Goal: Check status: Check status

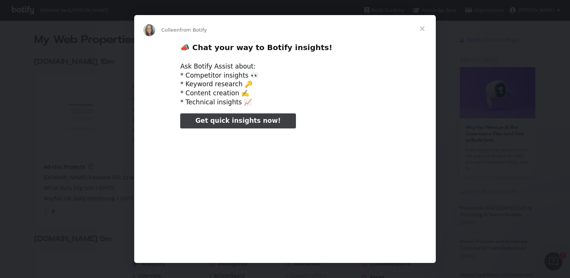
type input "52355"
click at [426, 28] on span "Close" at bounding box center [421, 28] width 27 height 27
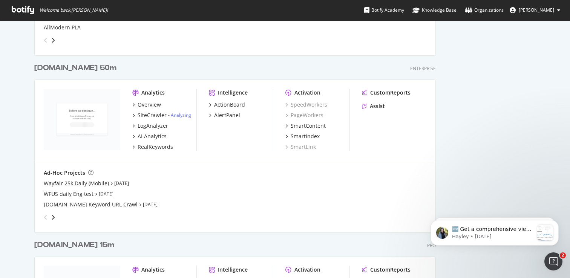
scroll to position [893, 0]
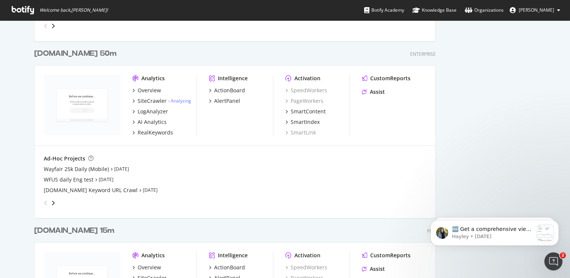
click at [76, 53] on div "[DOMAIN_NAME] 50m" at bounding box center [75, 53] width 82 height 11
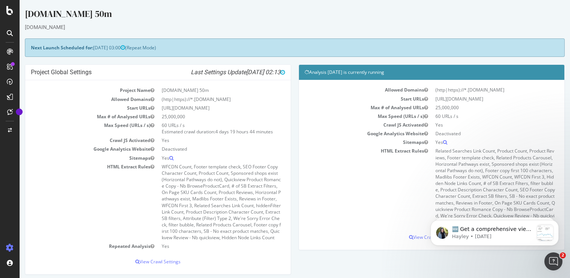
click at [192, 70] on icon "Last Settings Update [DATE] 02:13" at bounding box center [238, 73] width 94 height 8
click at [199, 71] on icon "Last Settings Update [DATE] 02:13" at bounding box center [238, 73] width 94 height 8
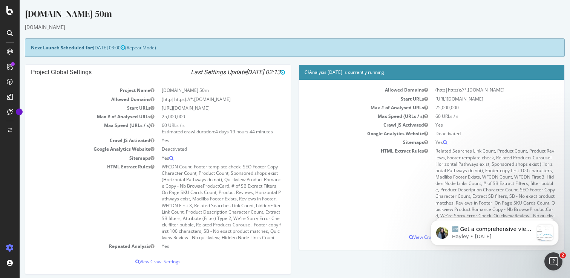
click at [199, 71] on icon "Last Settings Update [DATE] 02:13" at bounding box center [238, 73] width 94 height 8
click at [202, 72] on icon "Last Settings Update [DATE] 02:13" at bounding box center [238, 73] width 94 height 8
click at [78, 48] on strong "Next Launch Scheduled for:" at bounding box center [62, 47] width 62 height 6
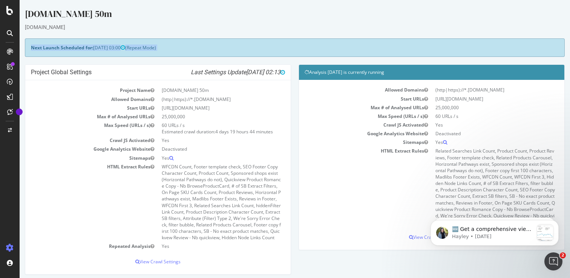
click at [89, 49] on strong "Next Launch Scheduled for:" at bounding box center [62, 47] width 62 height 6
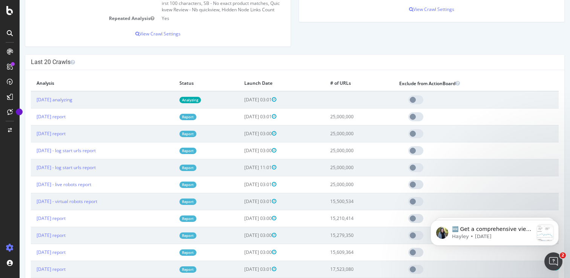
scroll to position [241, 0]
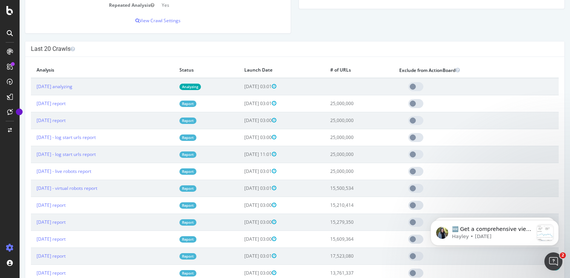
click at [45, 53] on h4 "Last 20 Crawls" at bounding box center [294, 49] width 527 height 8
click at [50, 53] on h4 "Last 20 Crawls" at bounding box center [294, 49] width 527 height 8
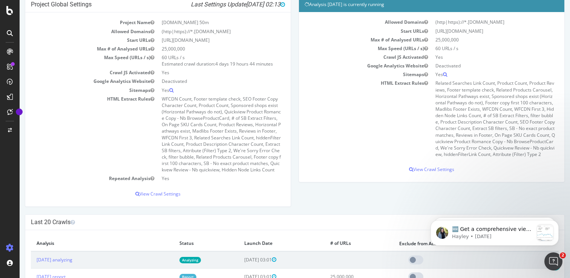
scroll to position [0, 0]
